Goal: Navigation & Orientation: Find specific page/section

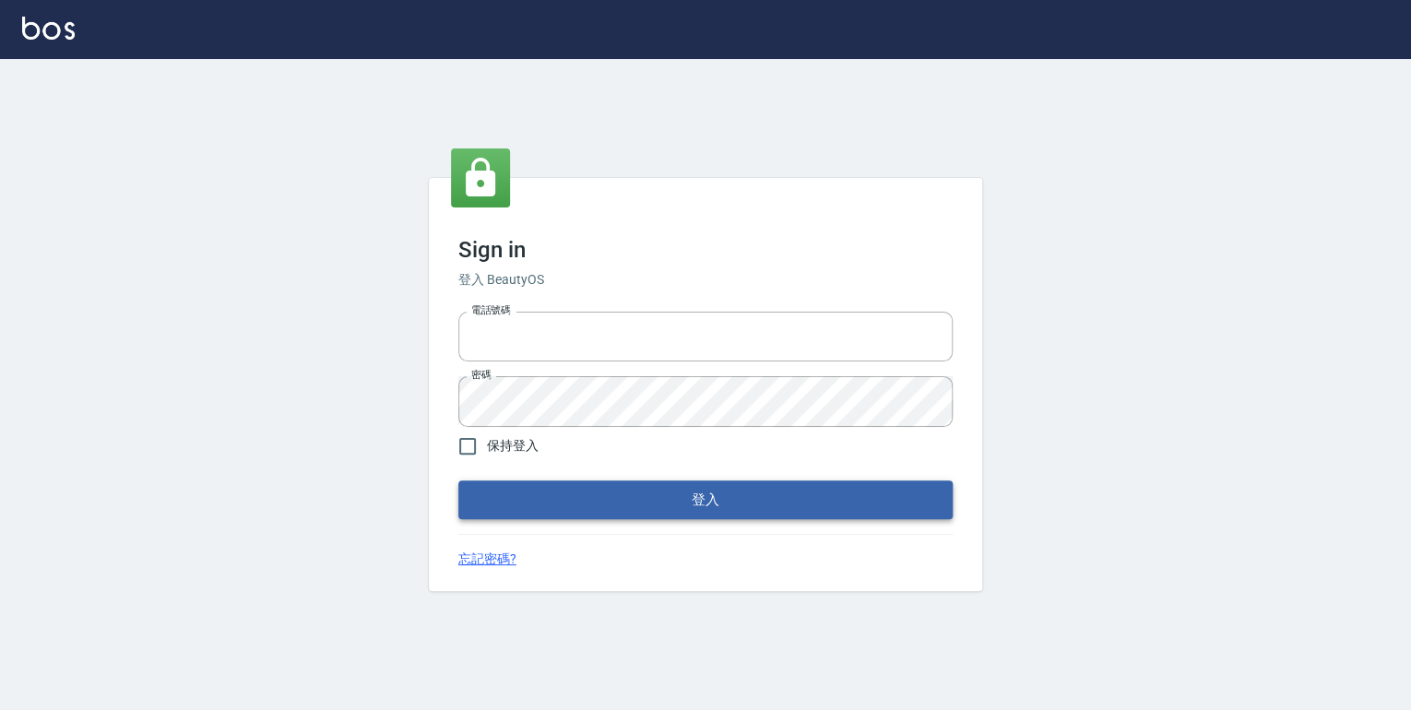
type input "0952331713"
click at [657, 509] on button "登入" at bounding box center [705, 500] width 494 height 39
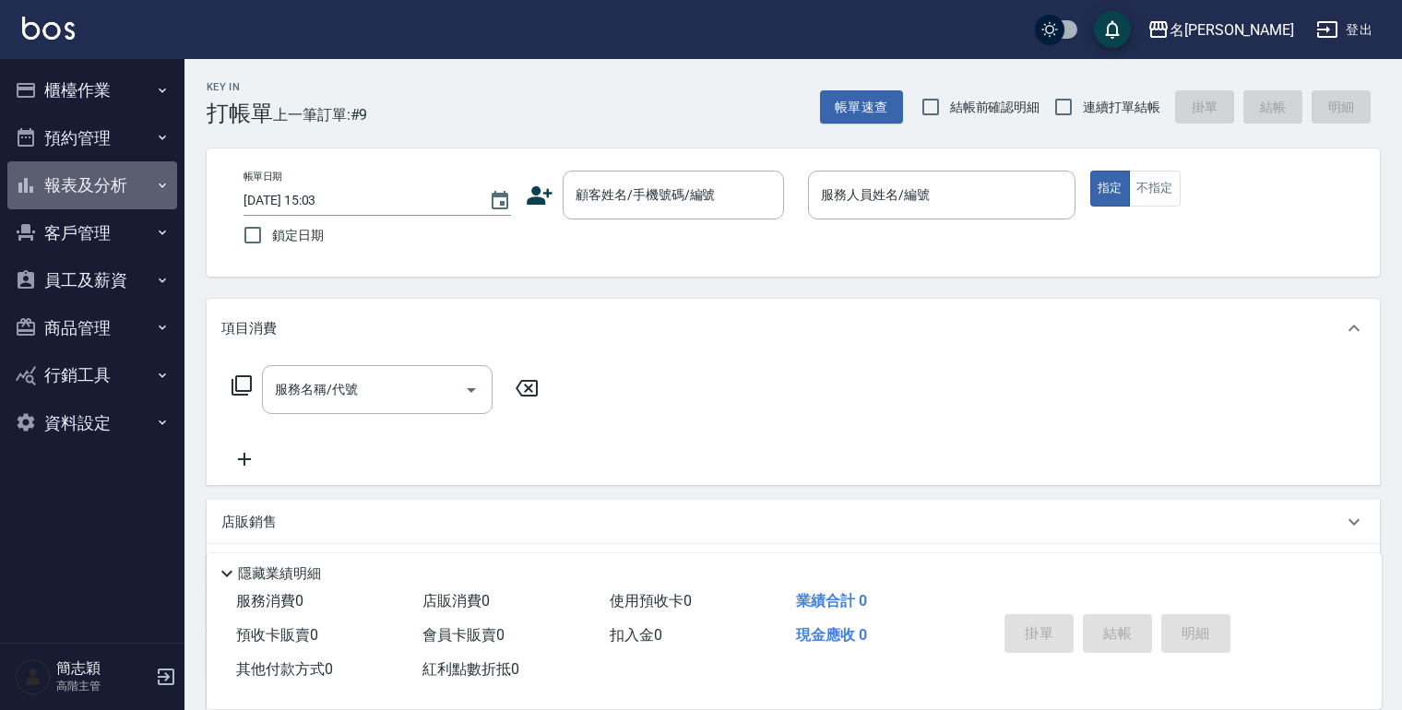
click at [162, 183] on icon "button" at bounding box center [162, 185] width 15 height 15
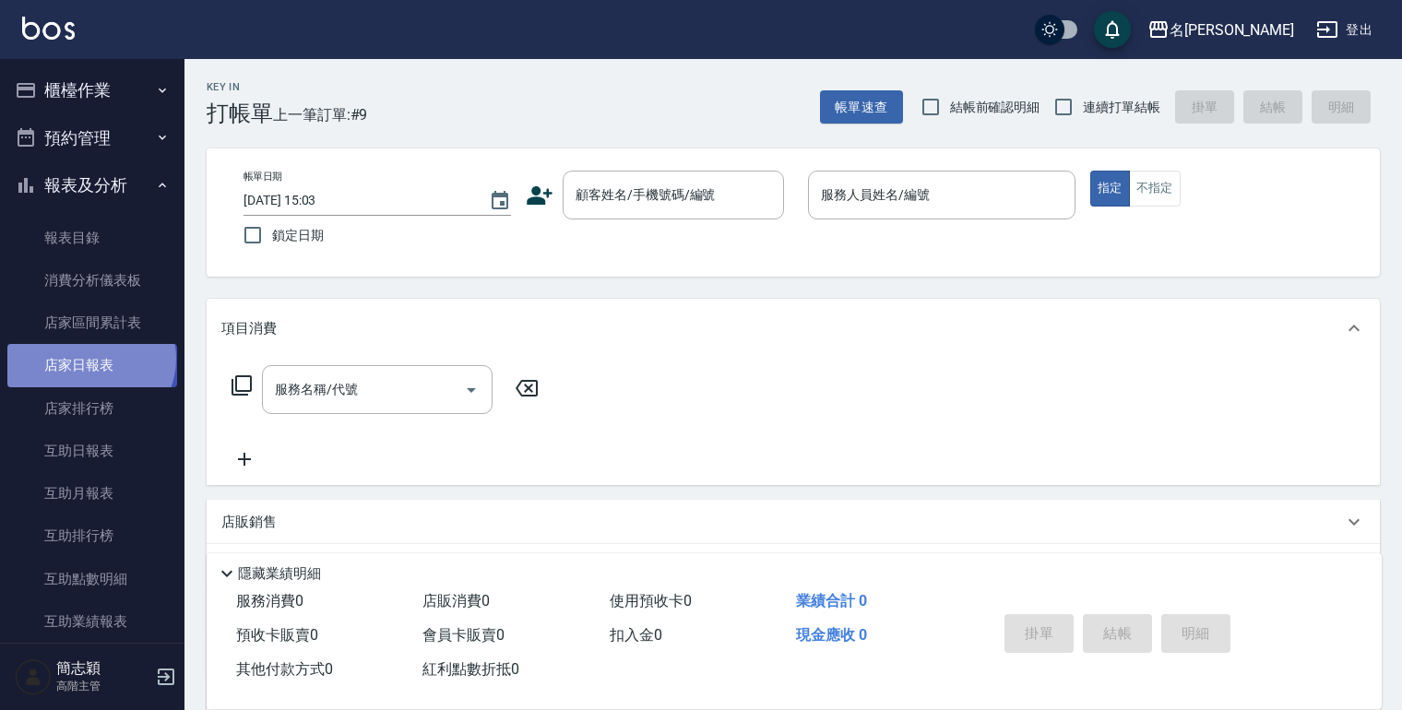
click at [89, 358] on link "店家日報表" at bounding box center [92, 365] width 170 height 42
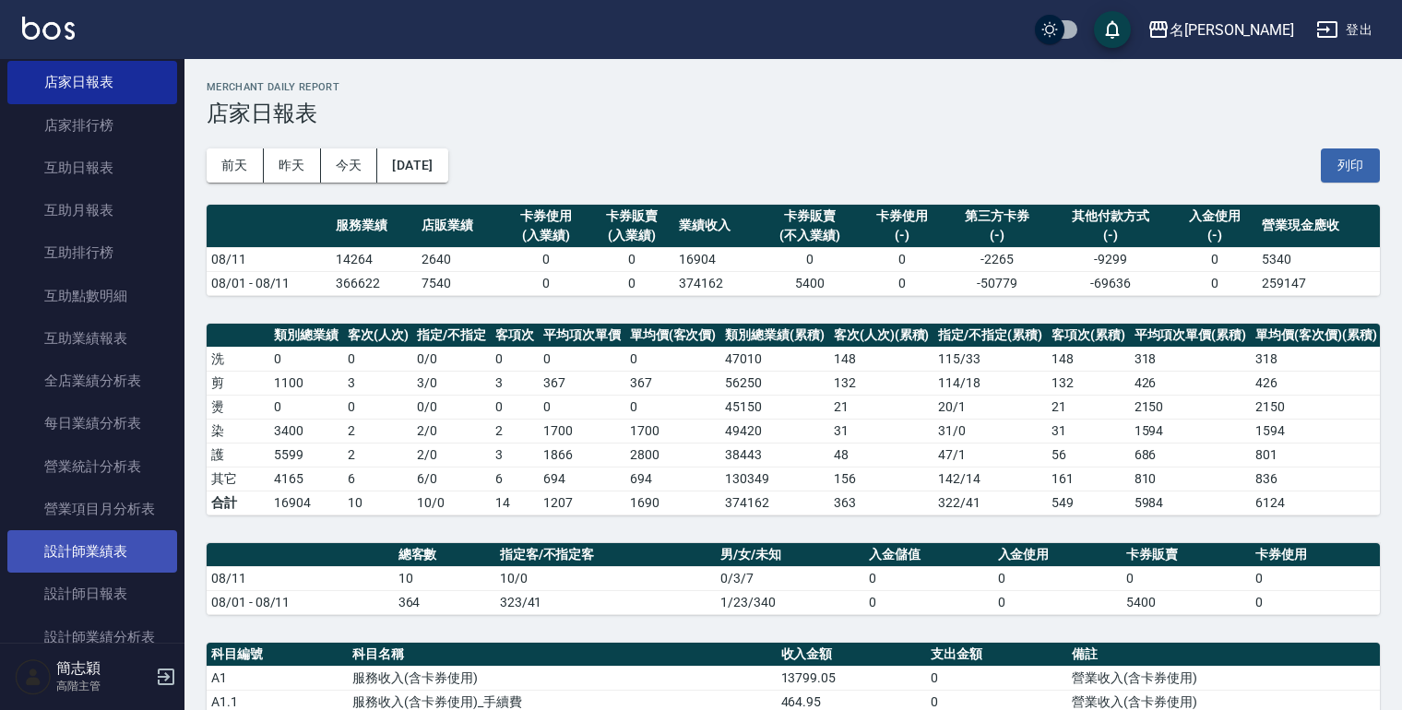
scroll to position [295, 0]
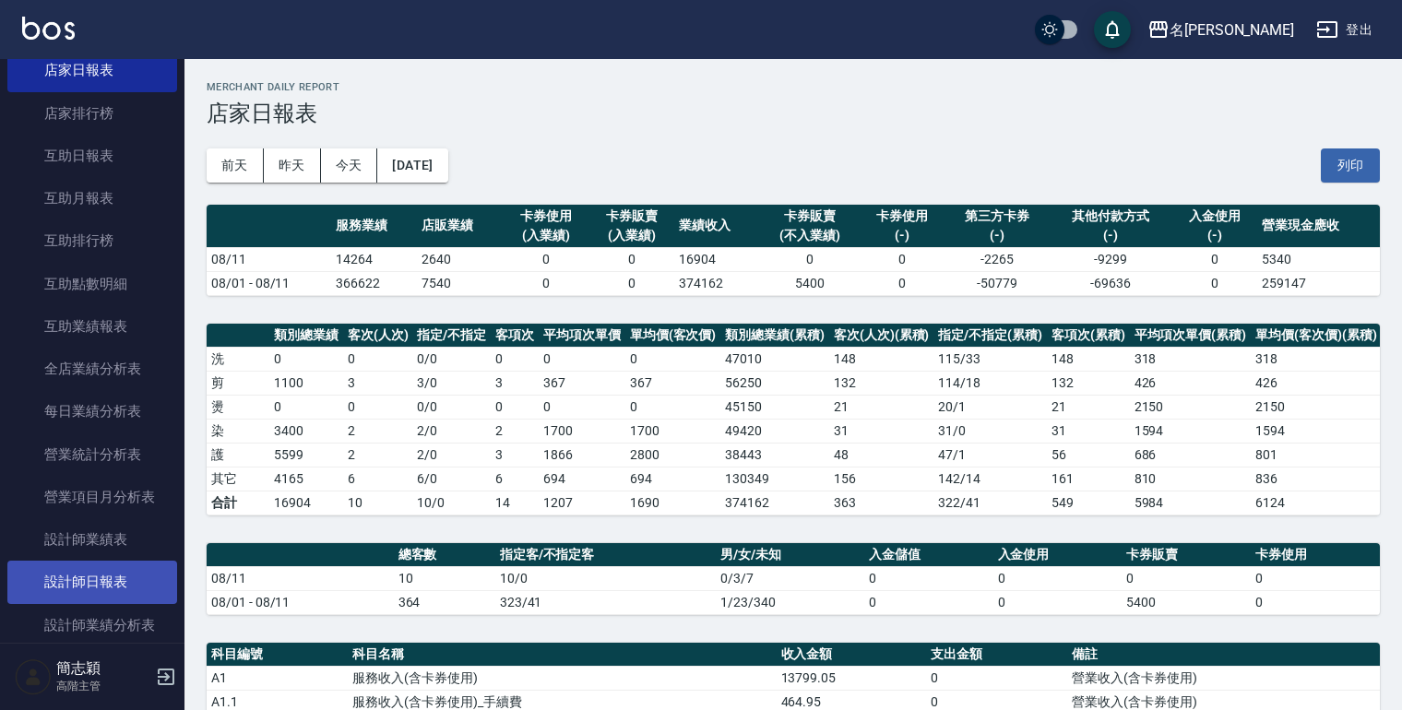
click at [111, 584] on link "設計師日報表" at bounding box center [92, 582] width 170 height 42
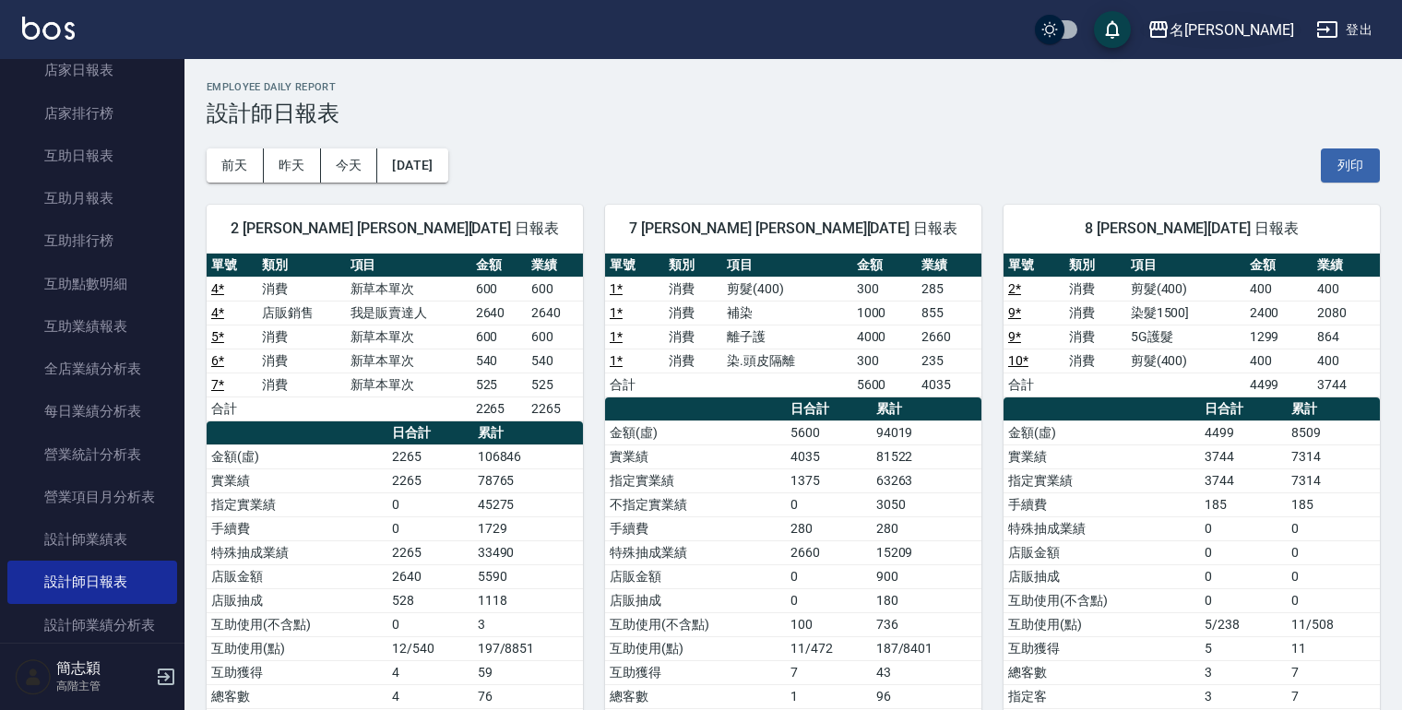
click at [1168, 22] on icon "button" at bounding box center [1158, 29] width 18 height 17
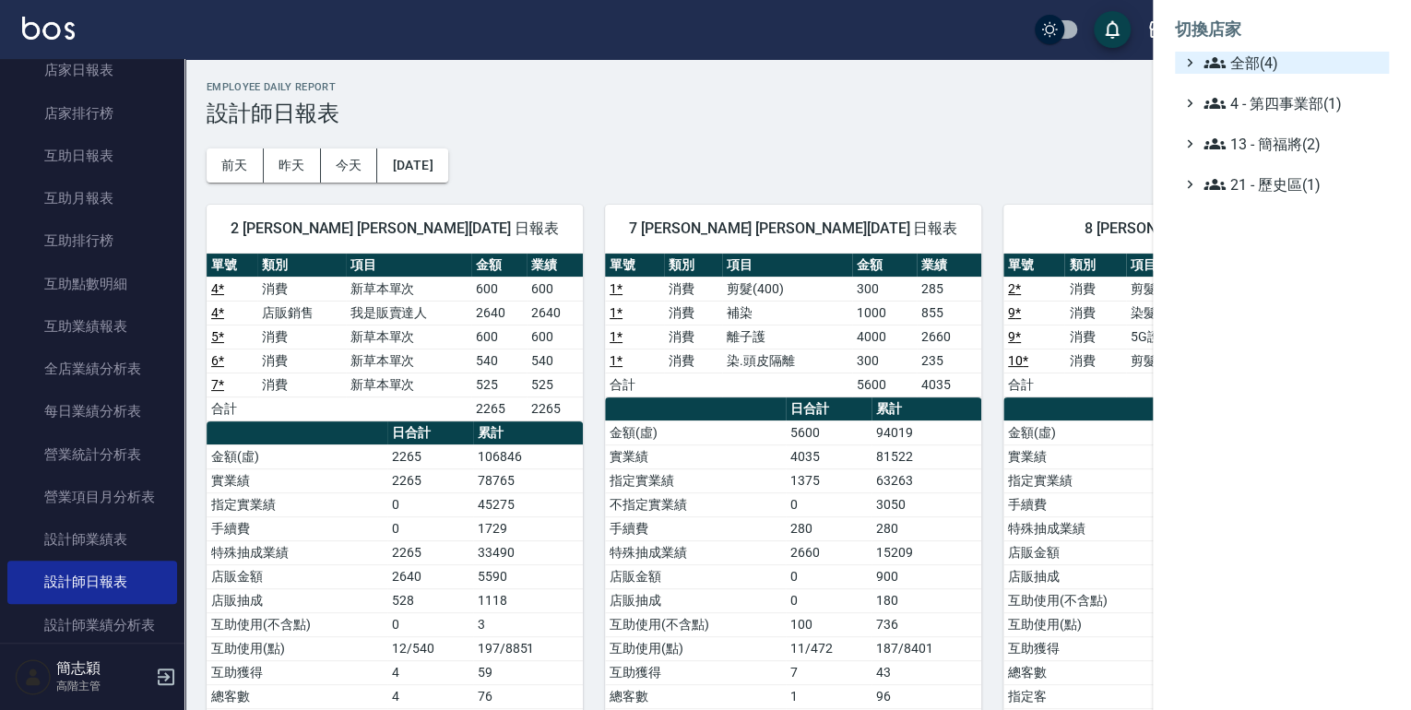
click at [1204, 56] on icon at bounding box center [1215, 63] width 22 height 22
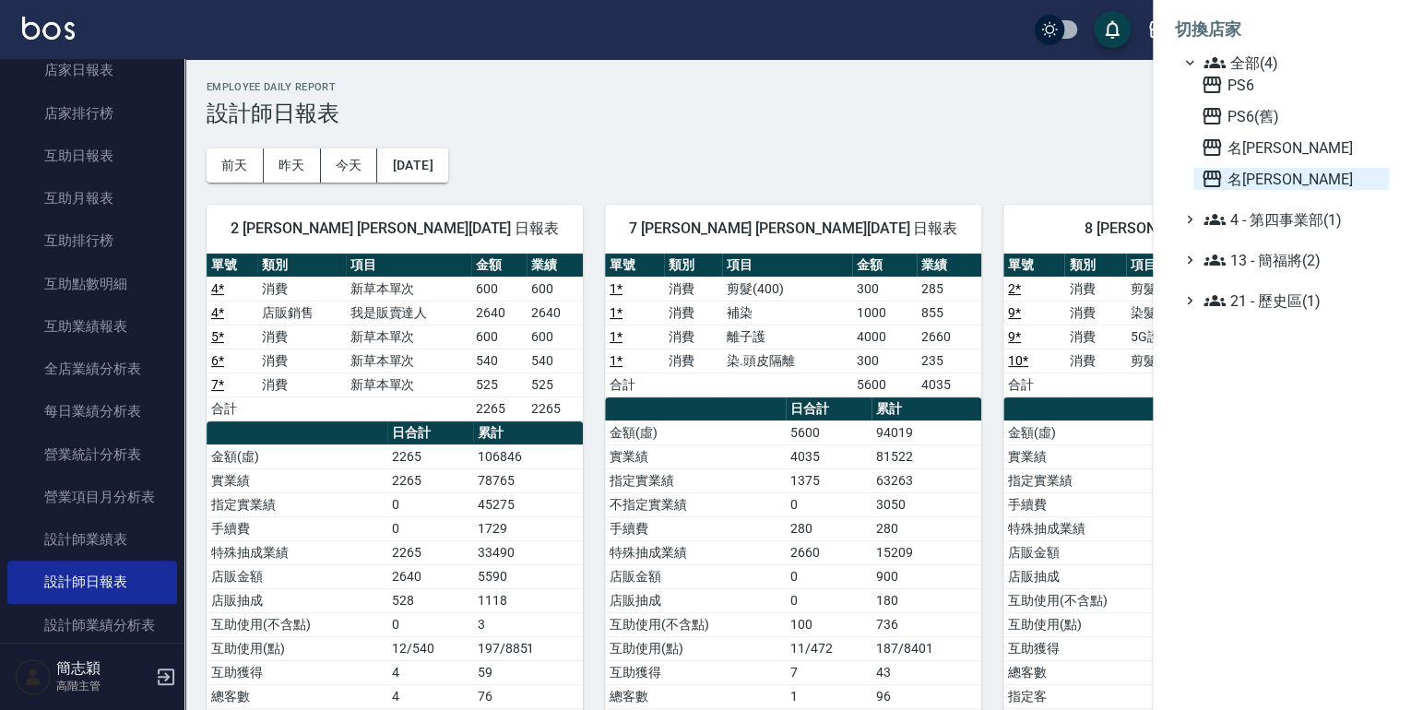
click at [1210, 176] on icon at bounding box center [1212, 179] width 18 height 17
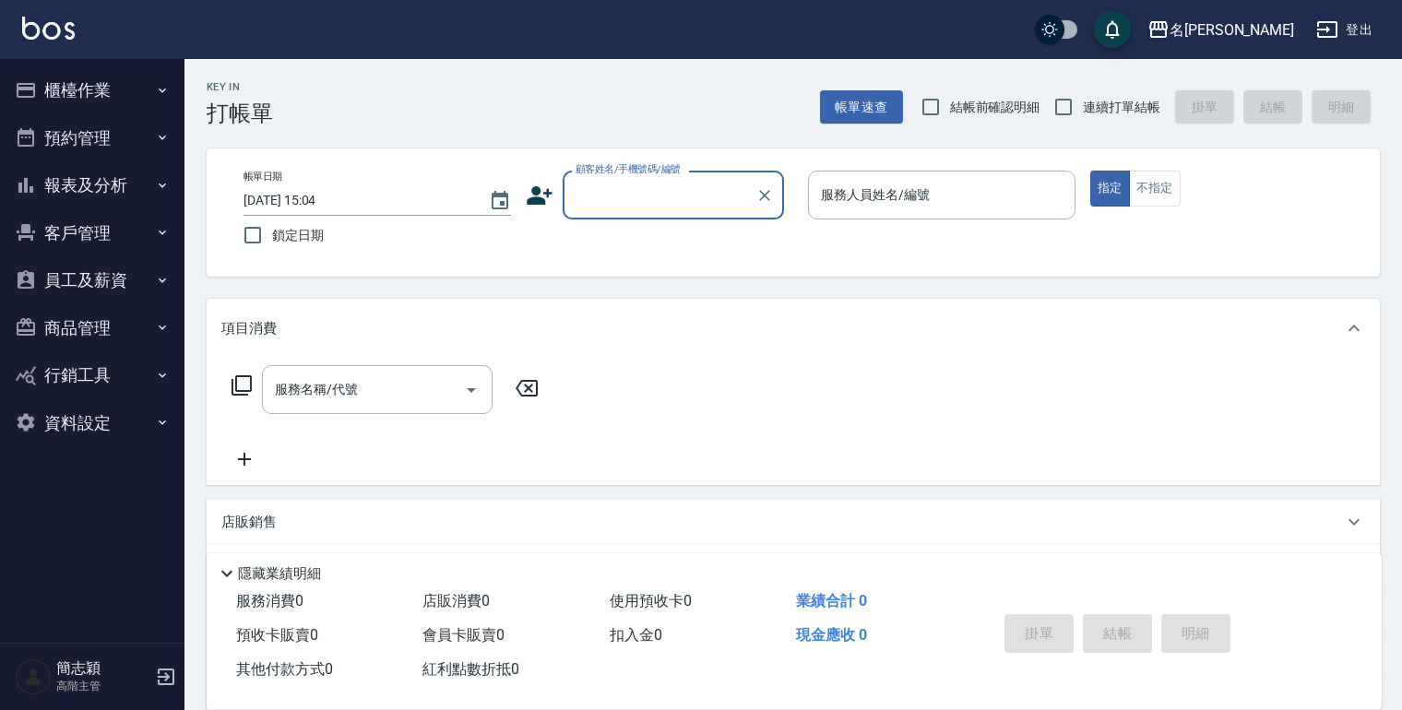
click at [162, 184] on icon "button" at bounding box center [162, 185] width 15 height 15
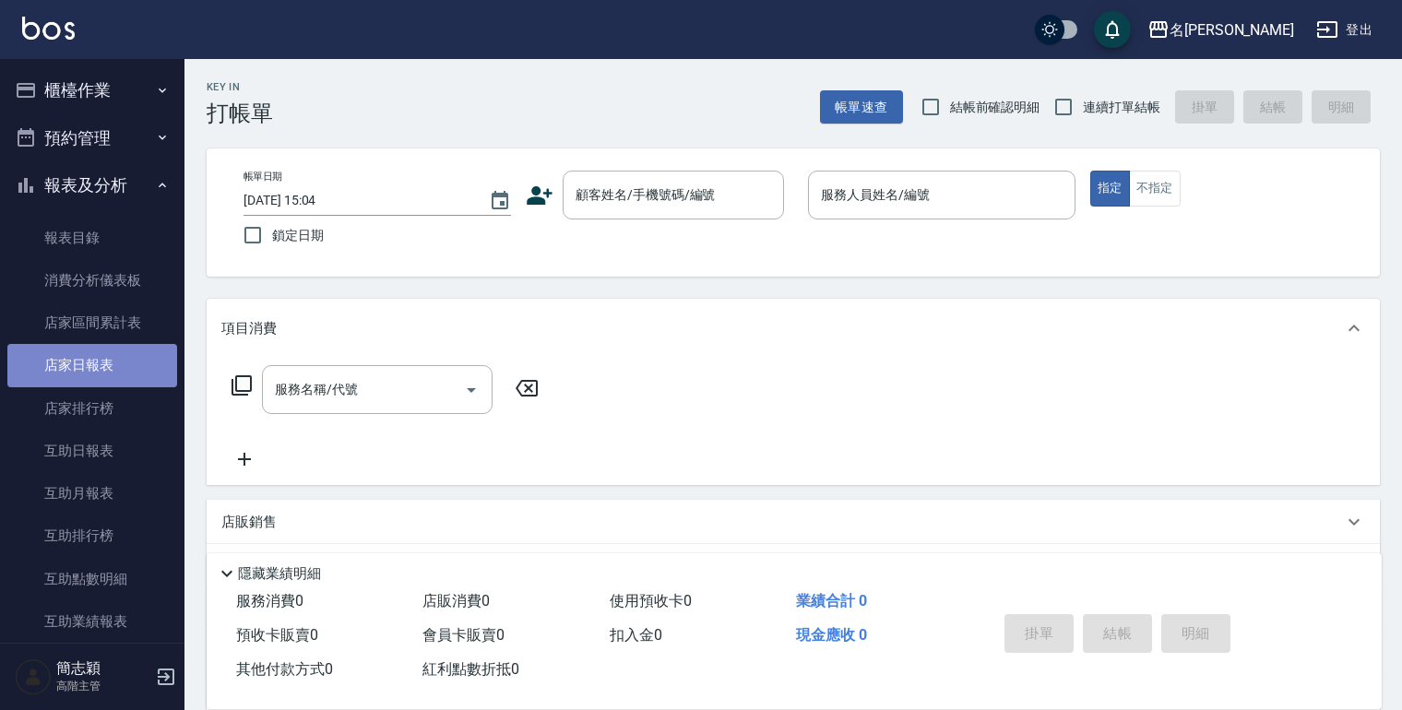
click at [105, 361] on link "店家日報表" at bounding box center [92, 365] width 170 height 42
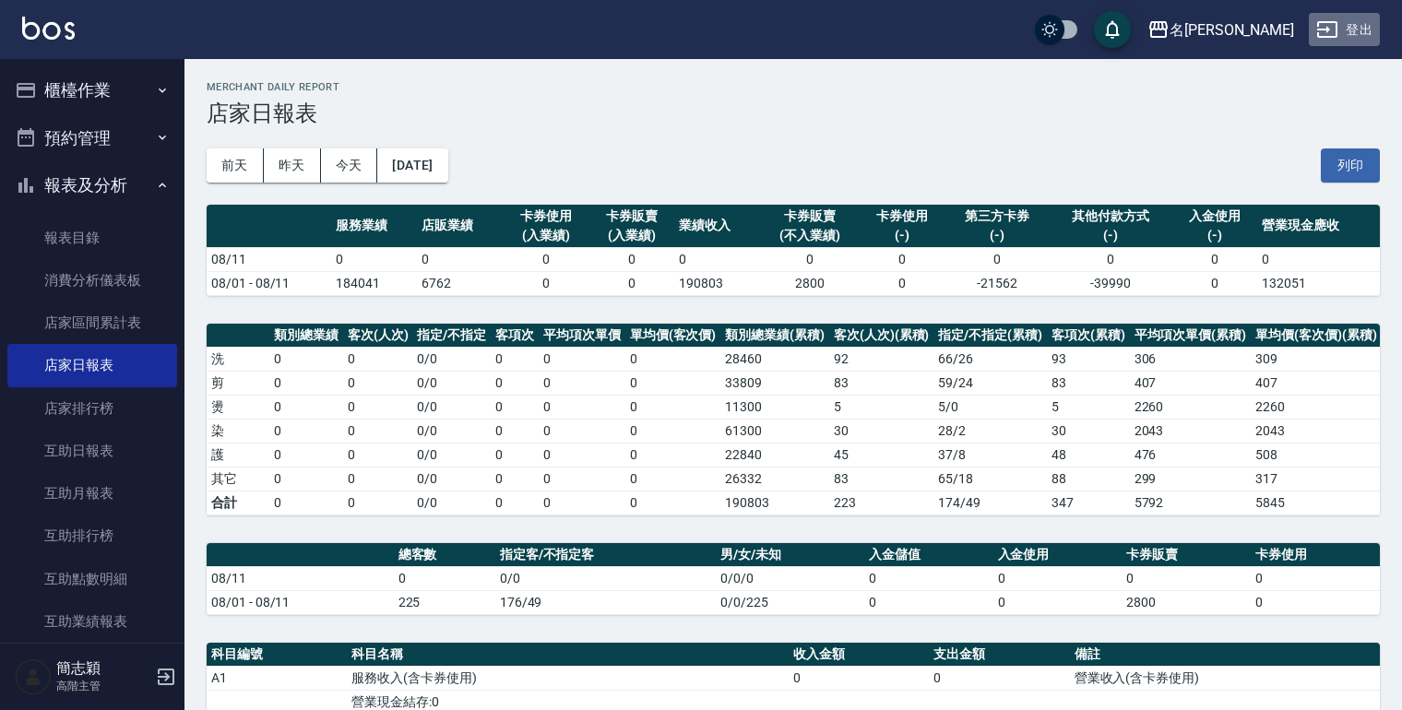
click at [1367, 19] on button "登出" at bounding box center [1344, 30] width 71 height 34
